Goal: Information Seeking & Learning: Learn about a topic

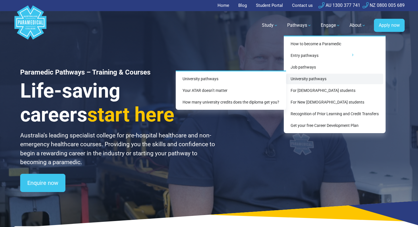
click at [305, 77] on link "University pathways" at bounding box center [334, 79] width 97 height 11
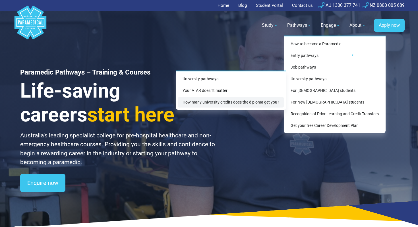
click at [218, 99] on link "How many university credits does the diploma get you?" at bounding box center [231, 102] width 106 height 11
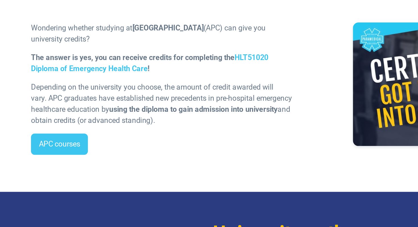
scroll to position [70, 0]
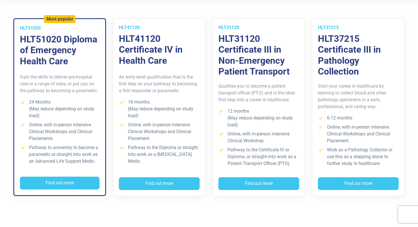
scroll to position [158, 0]
